Goal: Task Accomplishment & Management: Manage account settings

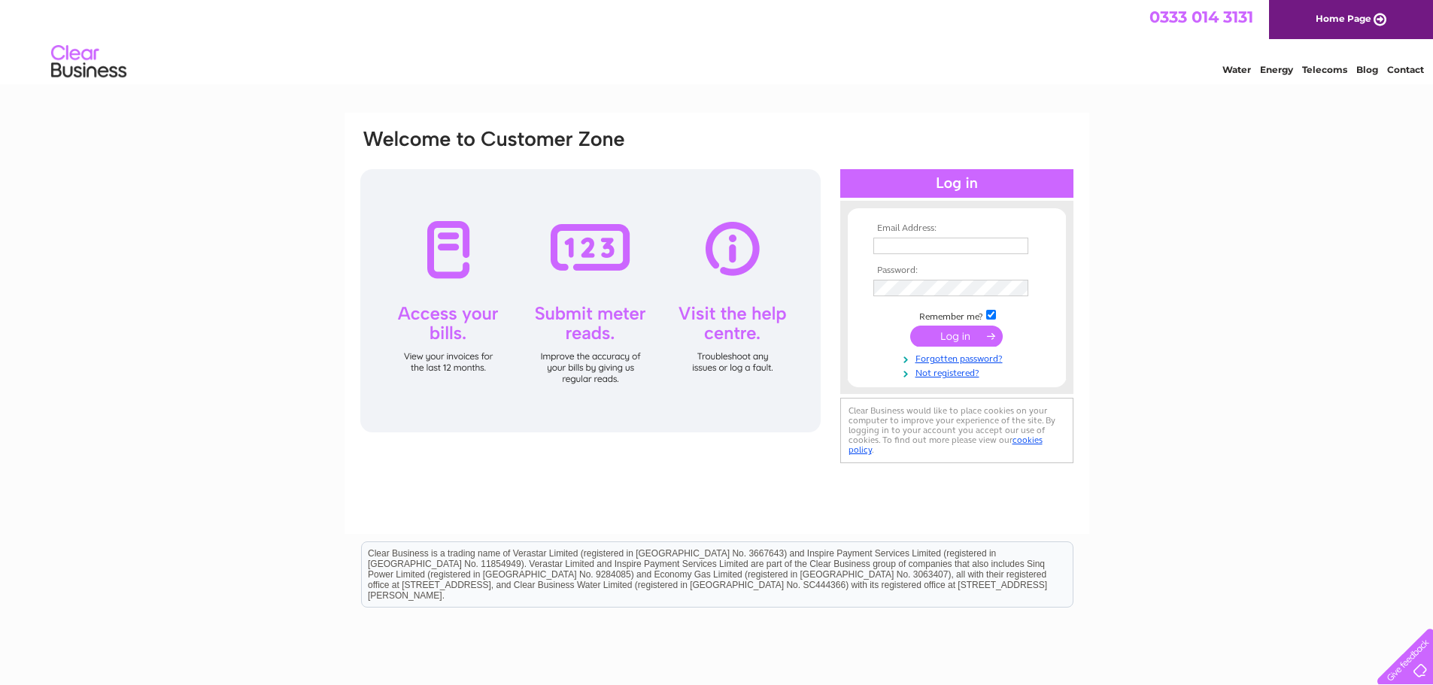
type input "[EMAIL_ADDRESS][DOMAIN_NAME]"
click at [961, 338] on input "submit" at bounding box center [956, 336] width 93 height 21
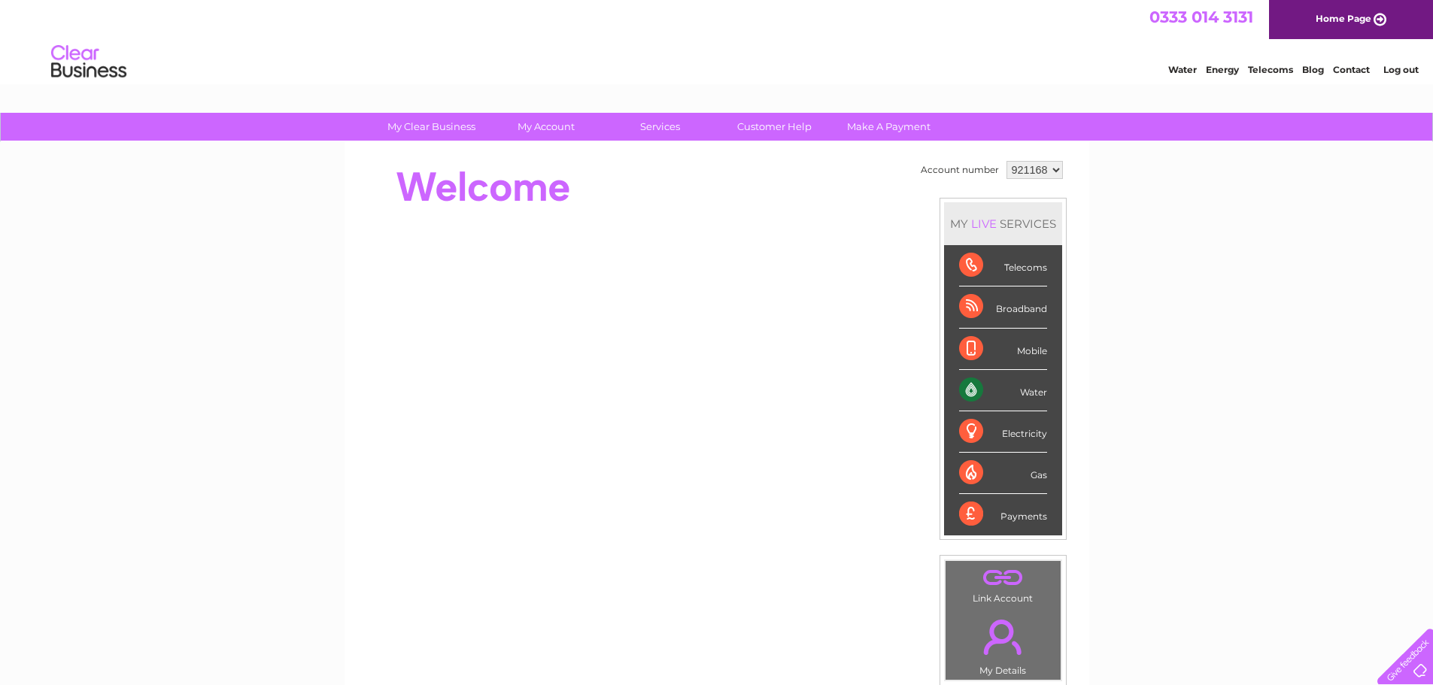
click at [1035, 394] on div "Water" at bounding box center [1003, 390] width 88 height 41
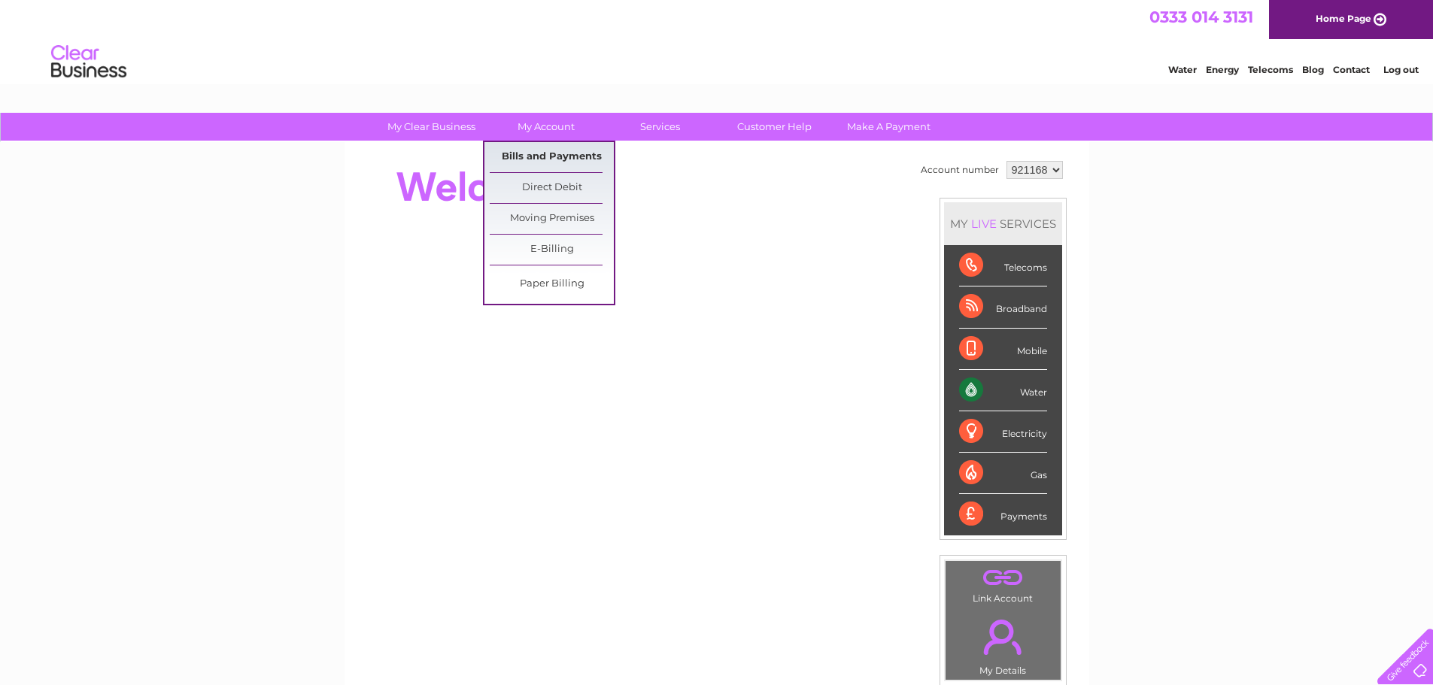
click at [554, 150] on link "Bills and Payments" at bounding box center [552, 157] width 124 height 30
